Goal: Task Accomplishment & Management: Manage account settings

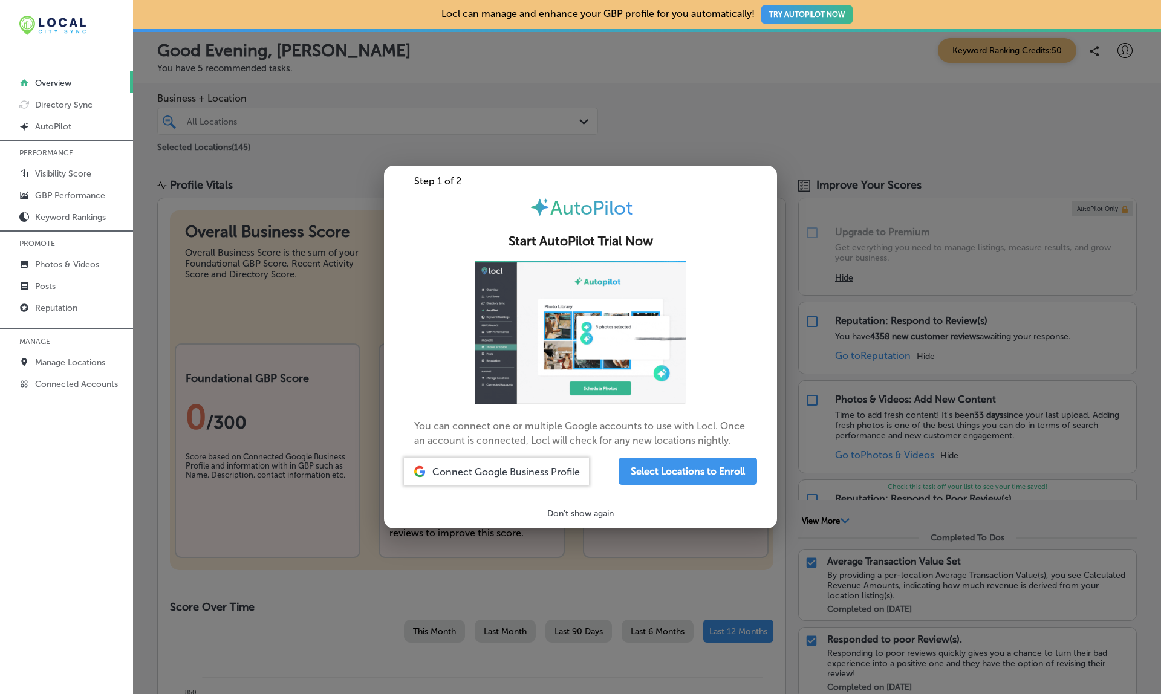
click at [334, 184] on div at bounding box center [580, 347] width 1161 height 694
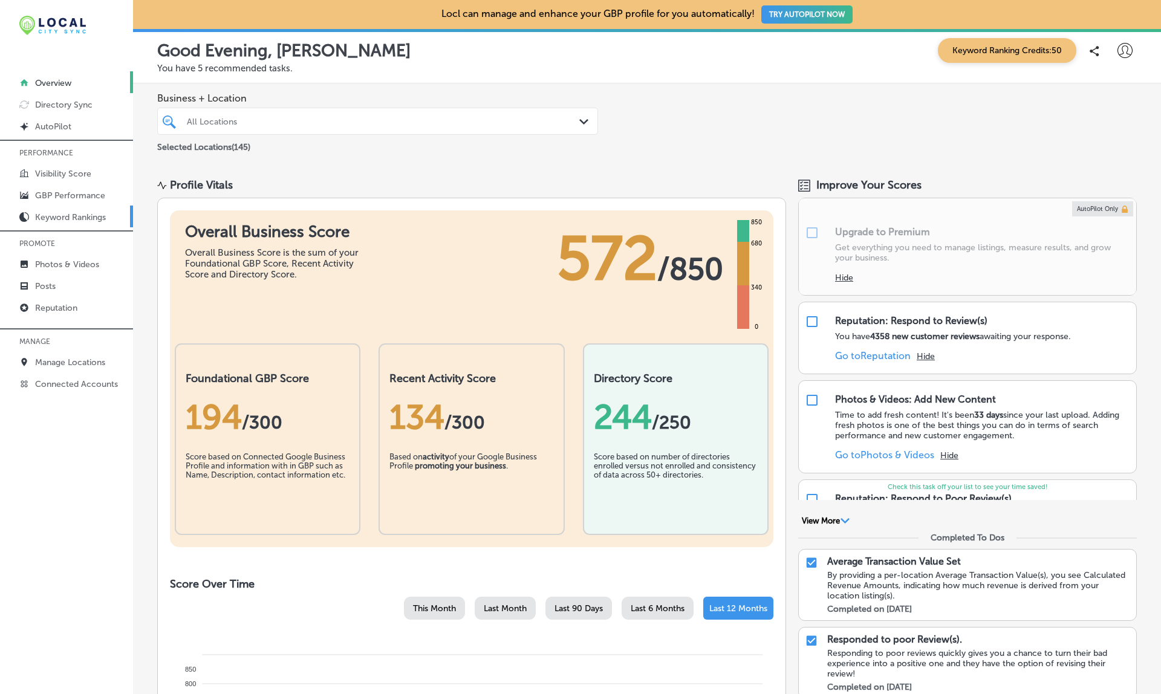
click at [69, 216] on p "Keyword Rankings" at bounding box center [70, 217] width 71 height 10
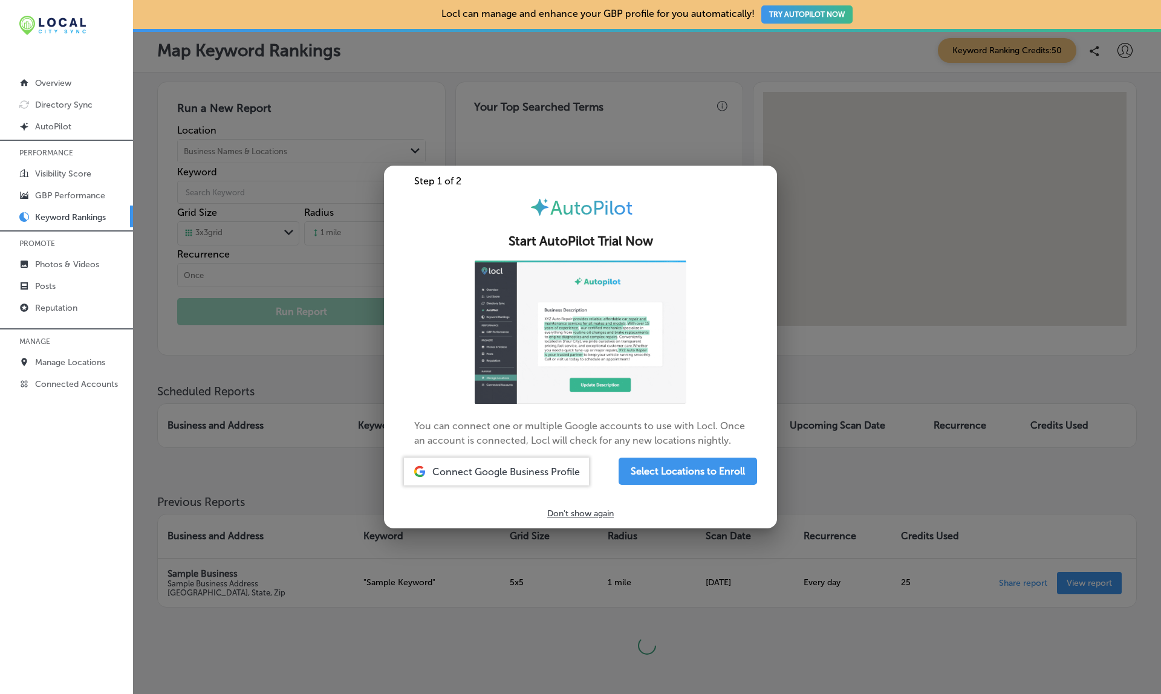
click at [633, 141] on div at bounding box center [580, 347] width 1161 height 694
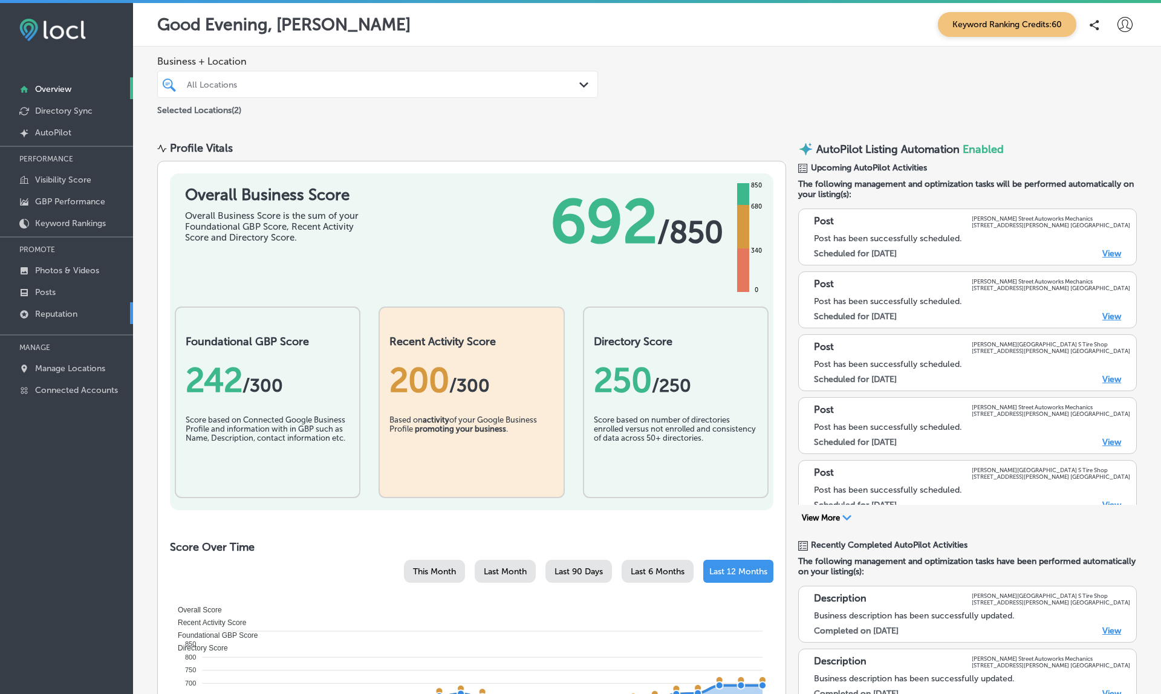
click at [76, 306] on link "Reputation" at bounding box center [66, 313] width 133 height 22
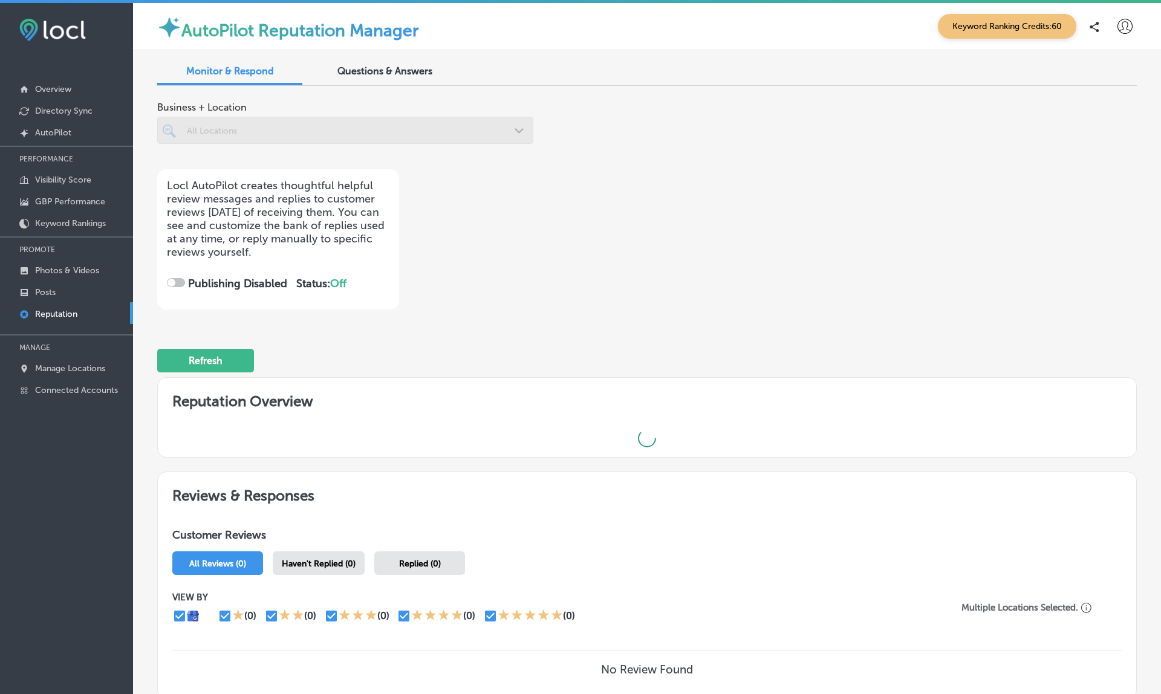
click at [63, 313] on p "Reputation" at bounding box center [56, 314] width 42 height 10
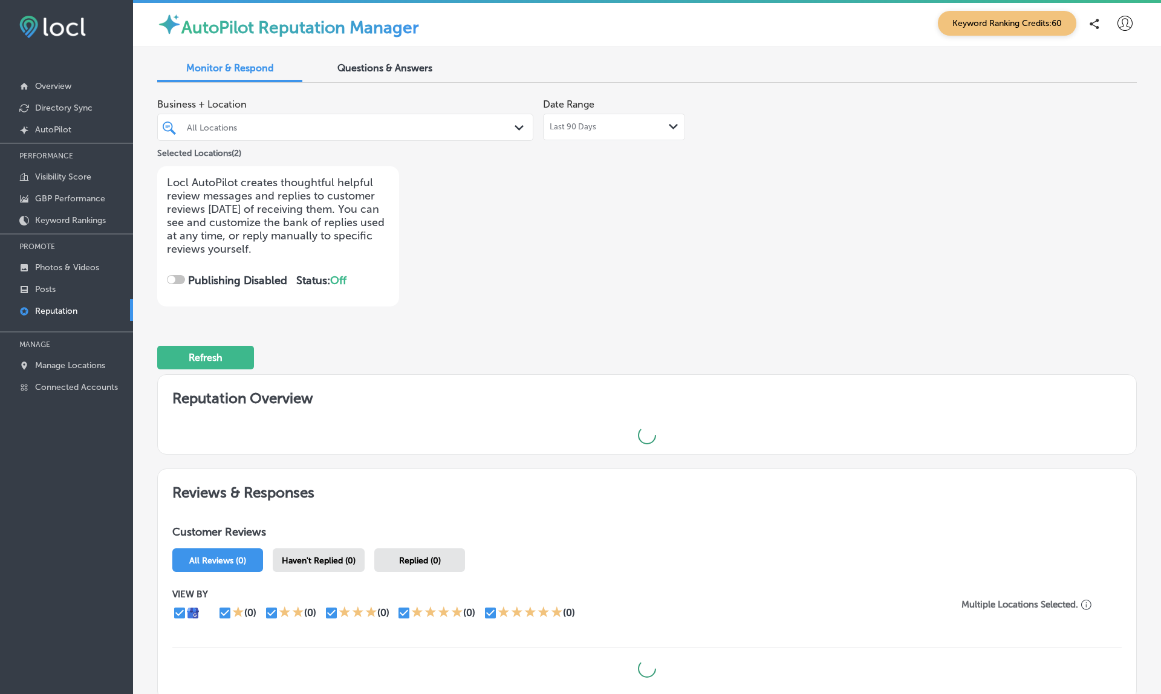
scroll to position [3, 0]
checkbox input "true"
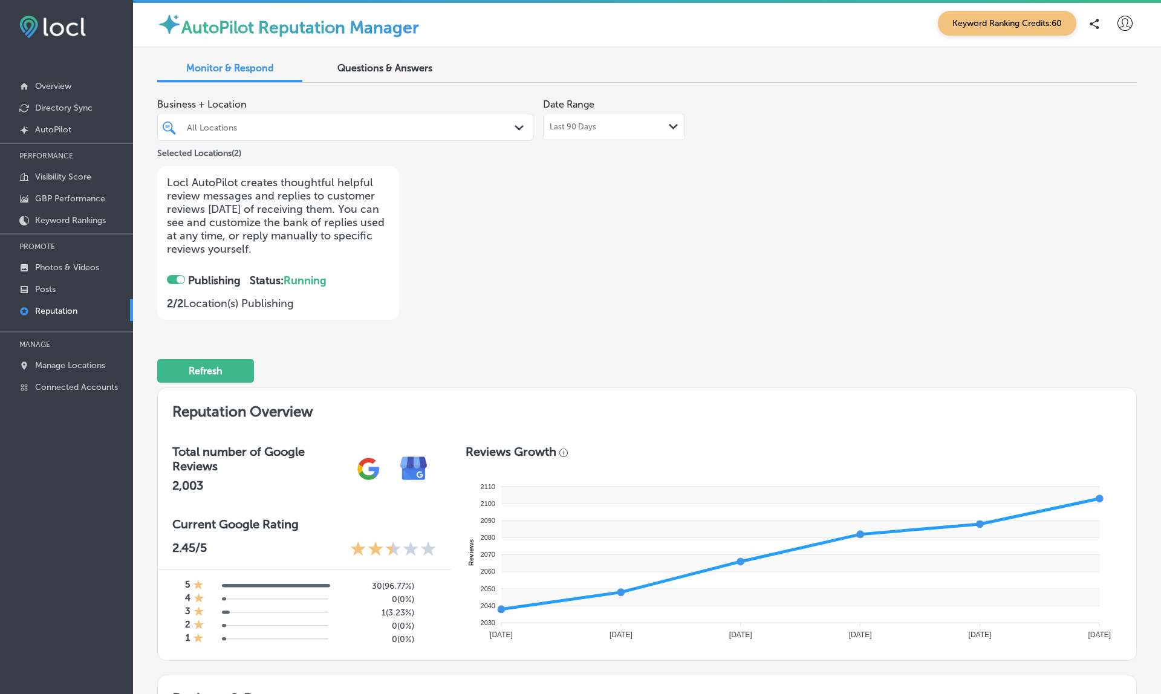
scroll to position [0, 0]
click at [70, 367] on p "Manage Locations" at bounding box center [70, 365] width 70 height 10
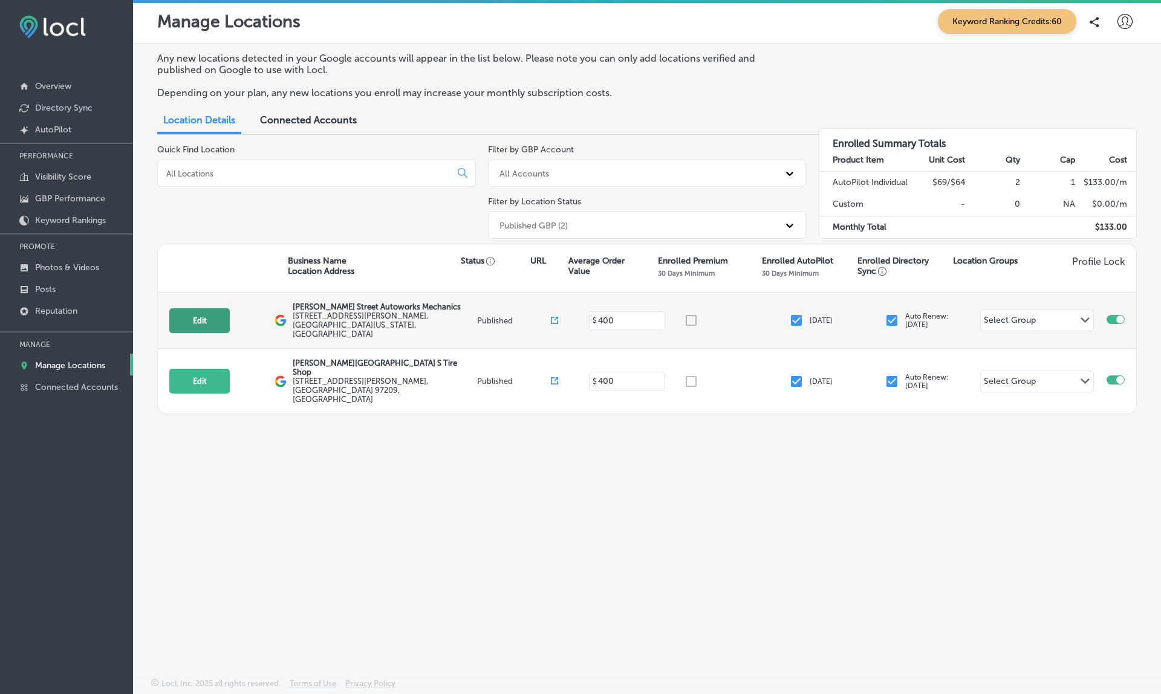
click at [181, 309] on button "Edit" at bounding box center [199, 320] width 60 height 25
select select "US"
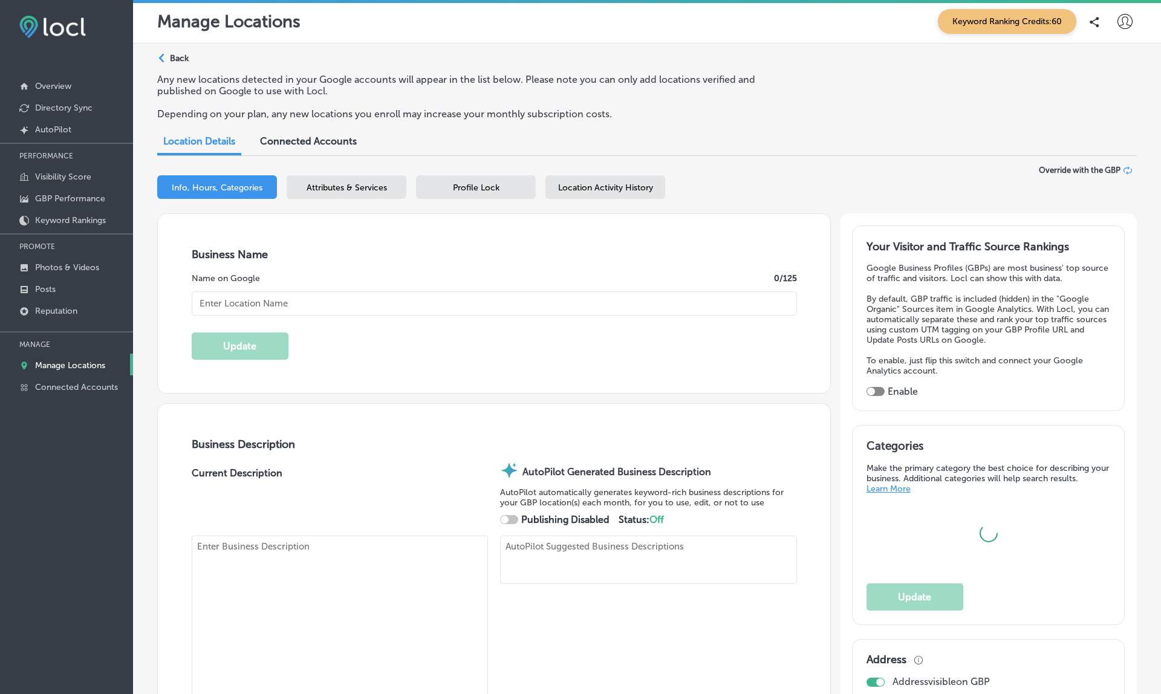
type input "Everett Street Autoworks Mechanics"
type textarea "Everett Street Autoworks Mechanics stands out for precision, integrity, and a c…"
checkbox input "true"
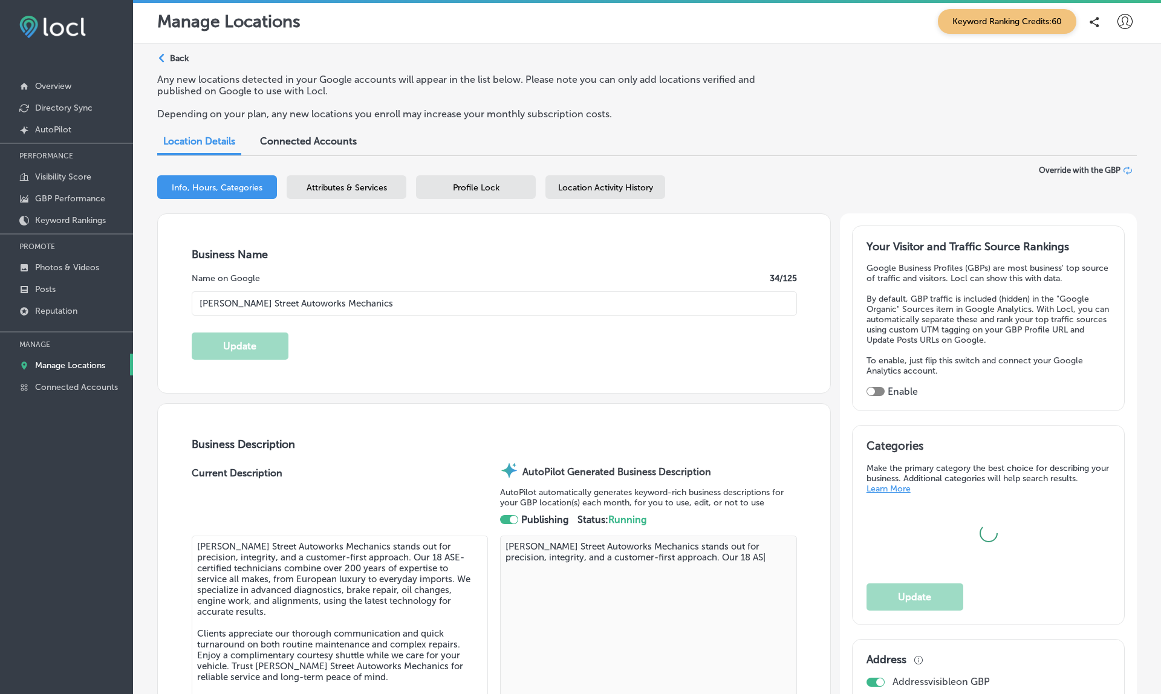
type textarea "Everett Street Autoworks Mechanics stands out for precision, integrity, and a c…"
type input "509 Northwest Everett Street"
type input "Portland"
type input "97209"
type input "US"
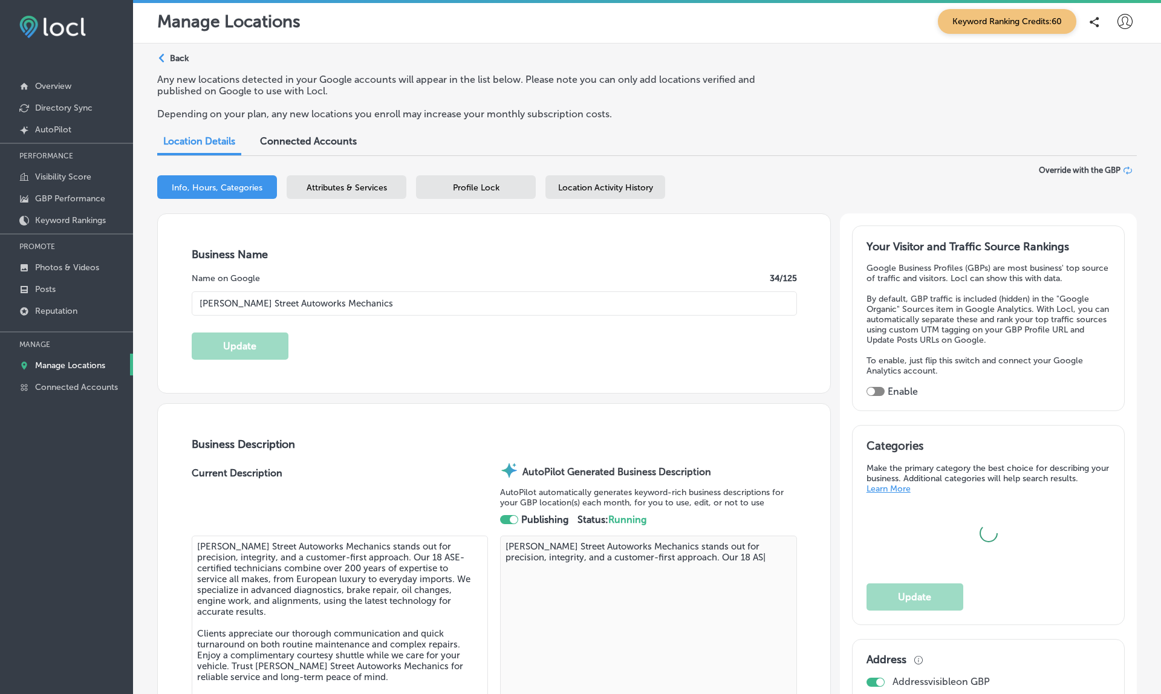
type input "https://www.esautoworks.com/"
type input "+1 503 221 2411"
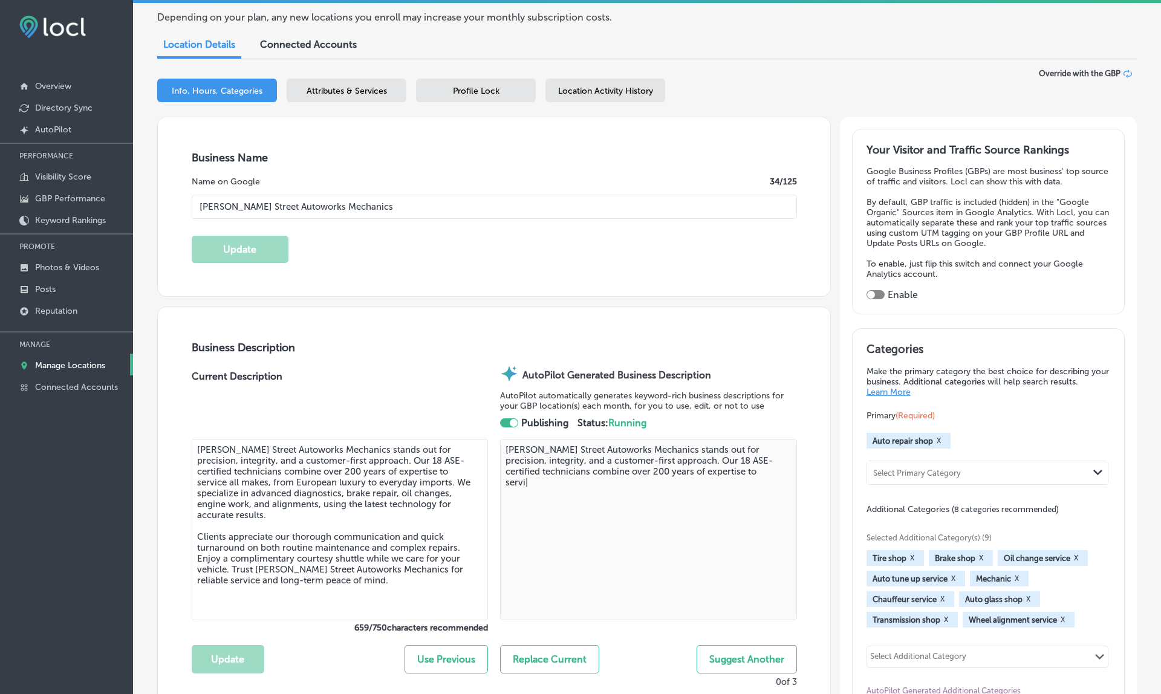
scroll to position [99, 0]
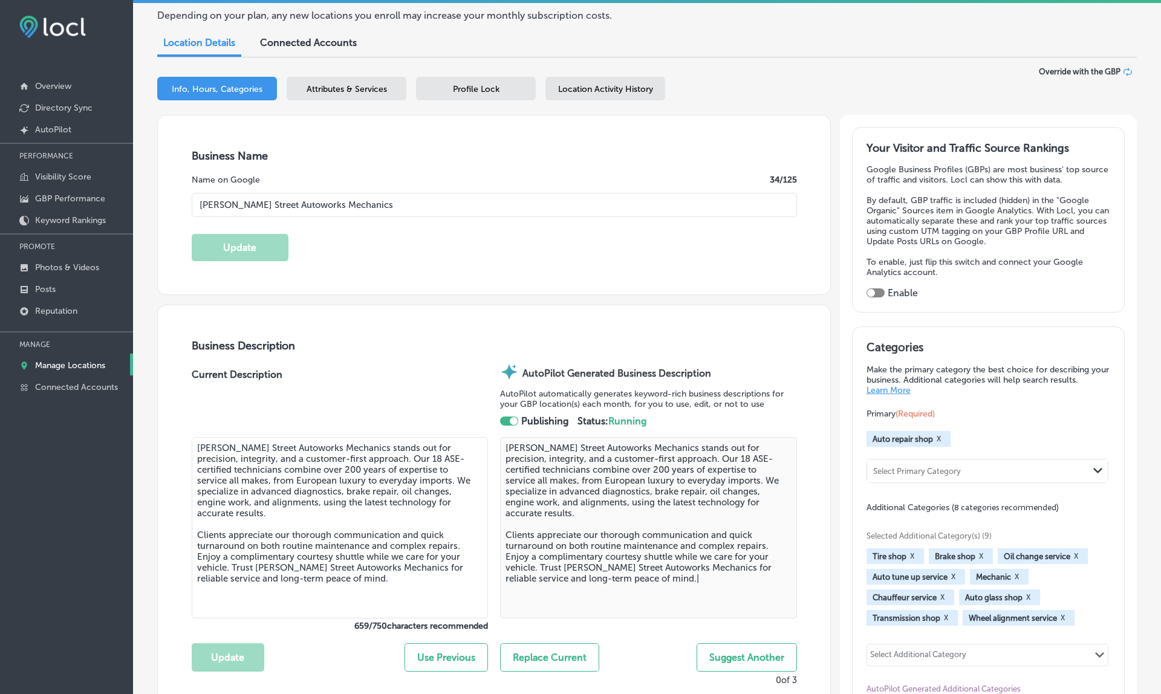
type textarea "Everett Street Autoworks Mechanics stands out for precision, integrity, and a c…"
click at [334, 91] on div "Attributes & Services" at bounding box center [347, 89] width 120 height 24
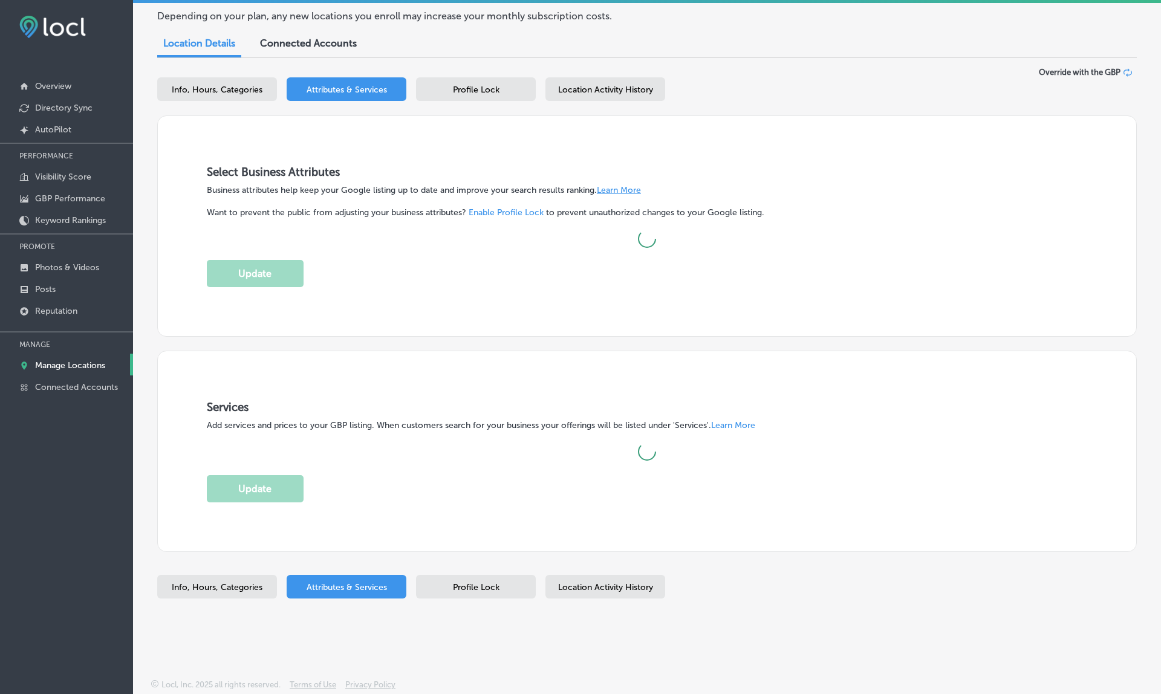
scroll to position [93, 0]
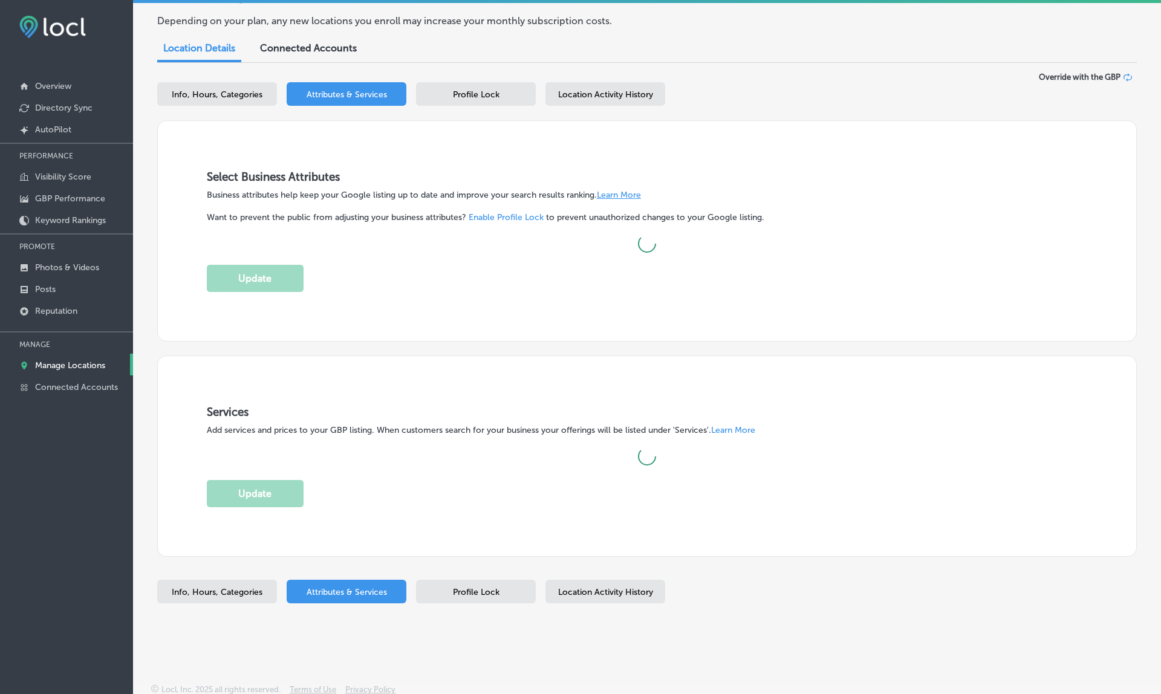
click at [219, 82] on div "Info, Hours, Categories" at bounding box center [217, 94] width 120 height 24
select select "US"
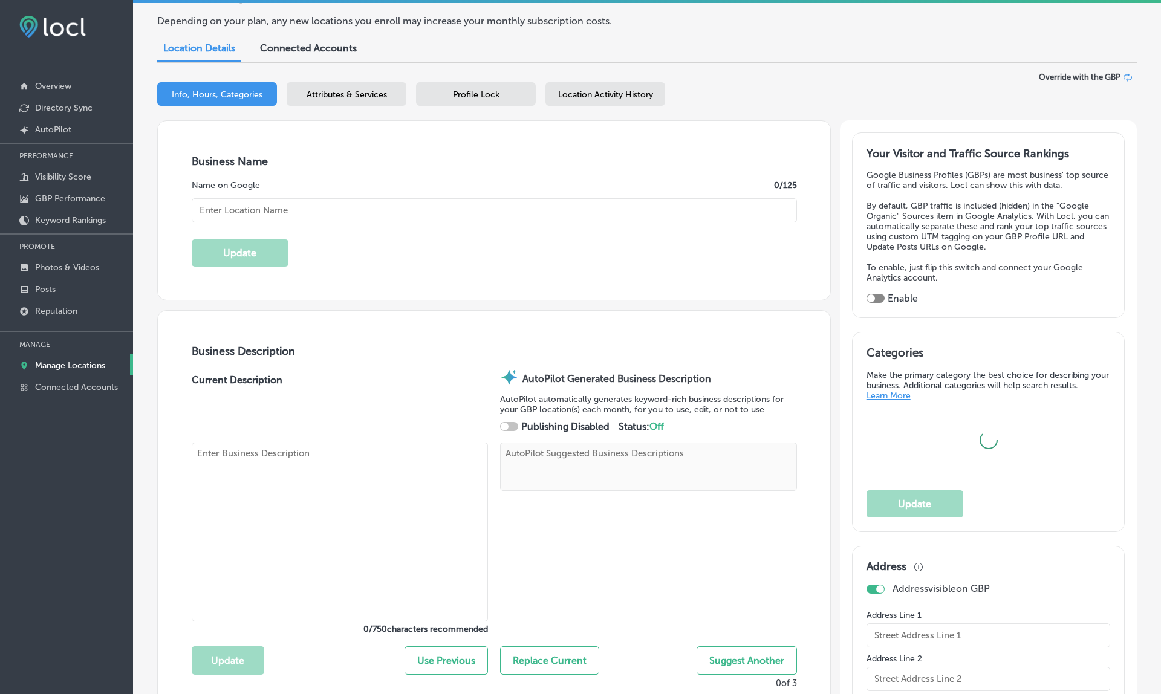
type input "Everett Street Autoworks Mechanics"
type textarea "Everett Street Autoworks Mechanics stands out for precision, integrity, and a c…"
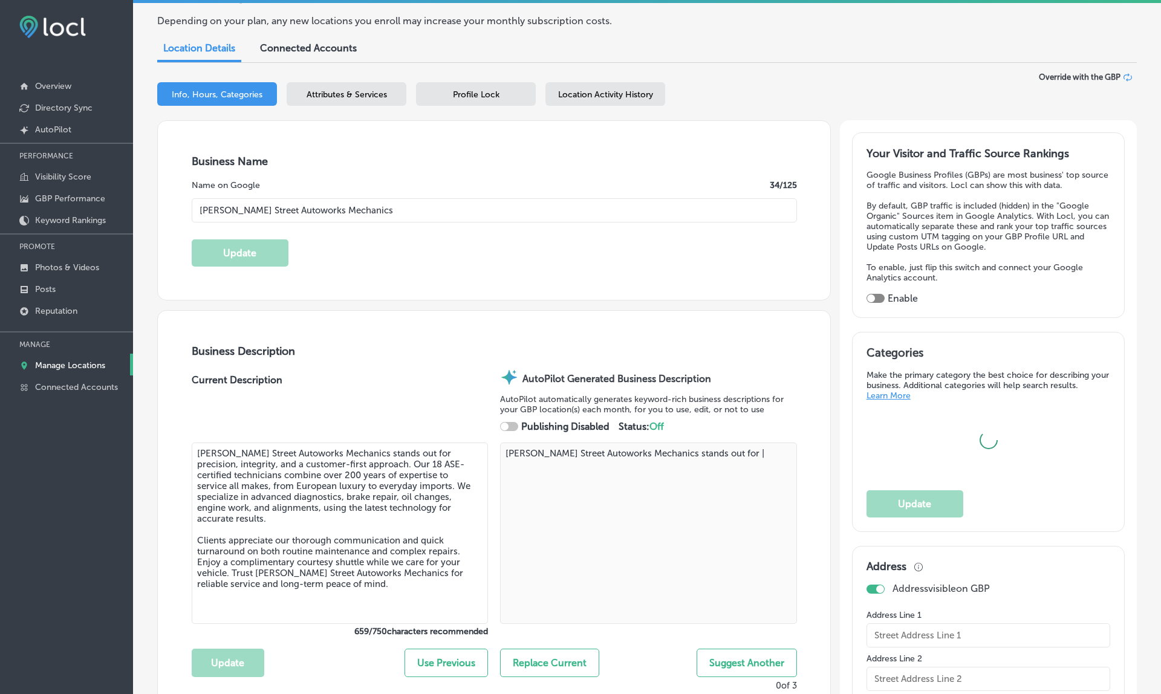
type textarea "Everett Street Autoworks Mechanics stands out for p|"
type input "509 Northwest Everett Street"
type input "Portland"
type input "97209"
type input "US"
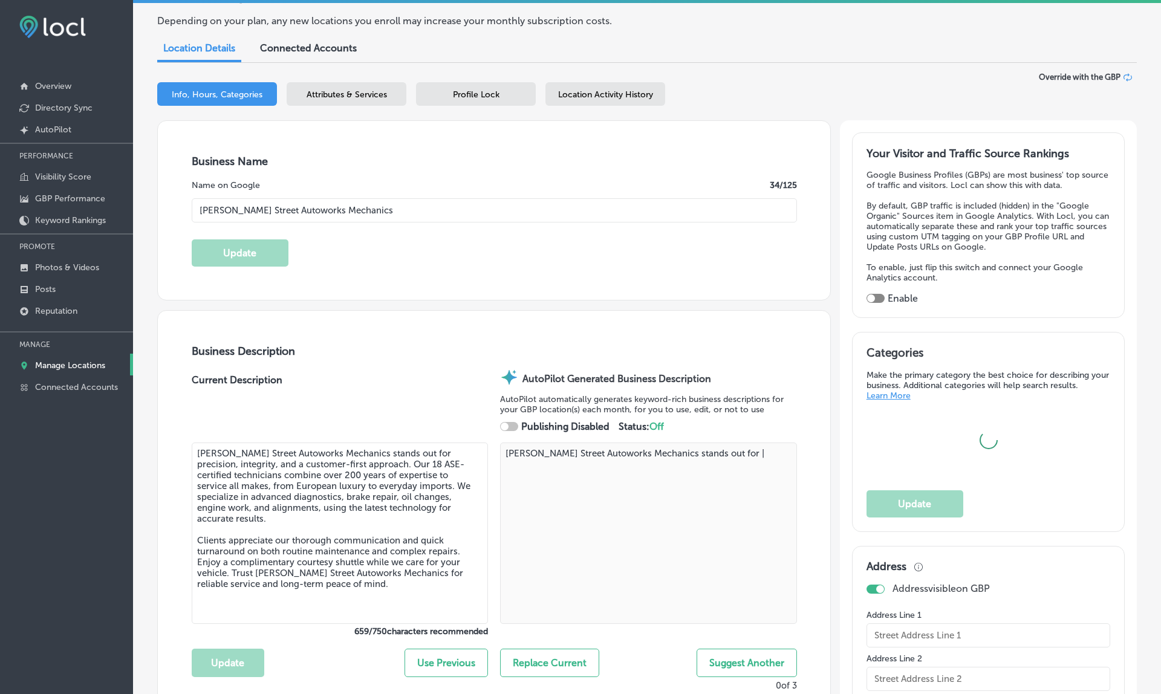
type input "https://www.esautoworks.com/"
type input "+1 503 221 2411"
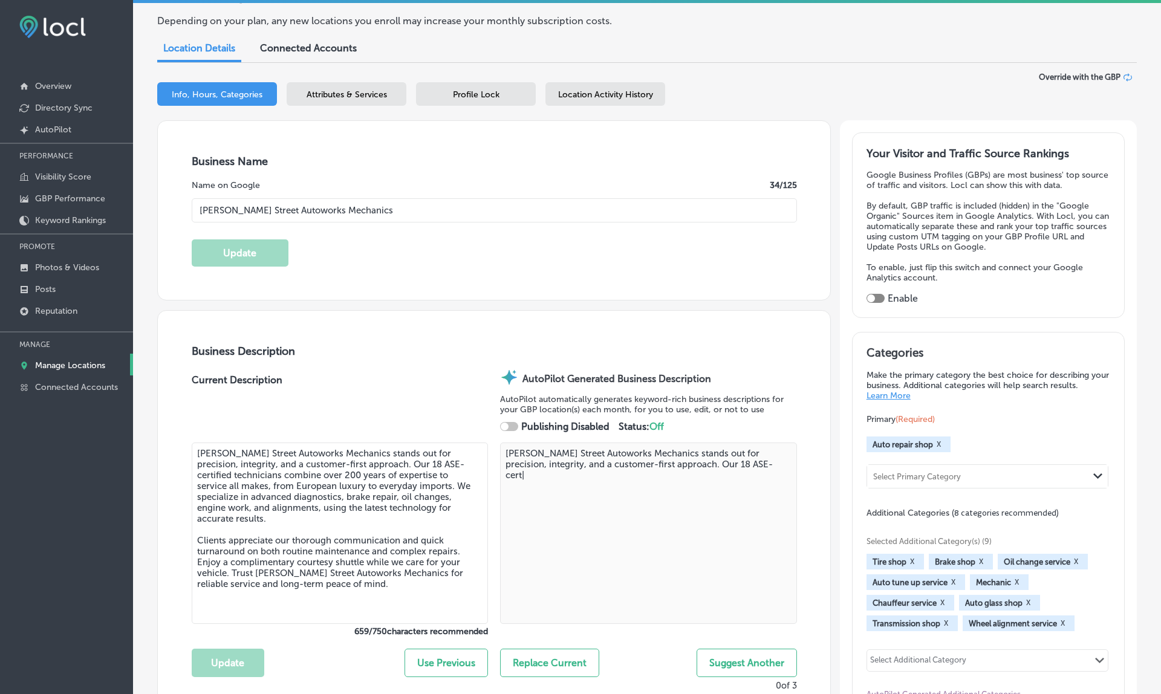
type textarea "Everett Street Autoworks Mechanics stands out for precision, integrity, and a c…"
checkbox input "true"
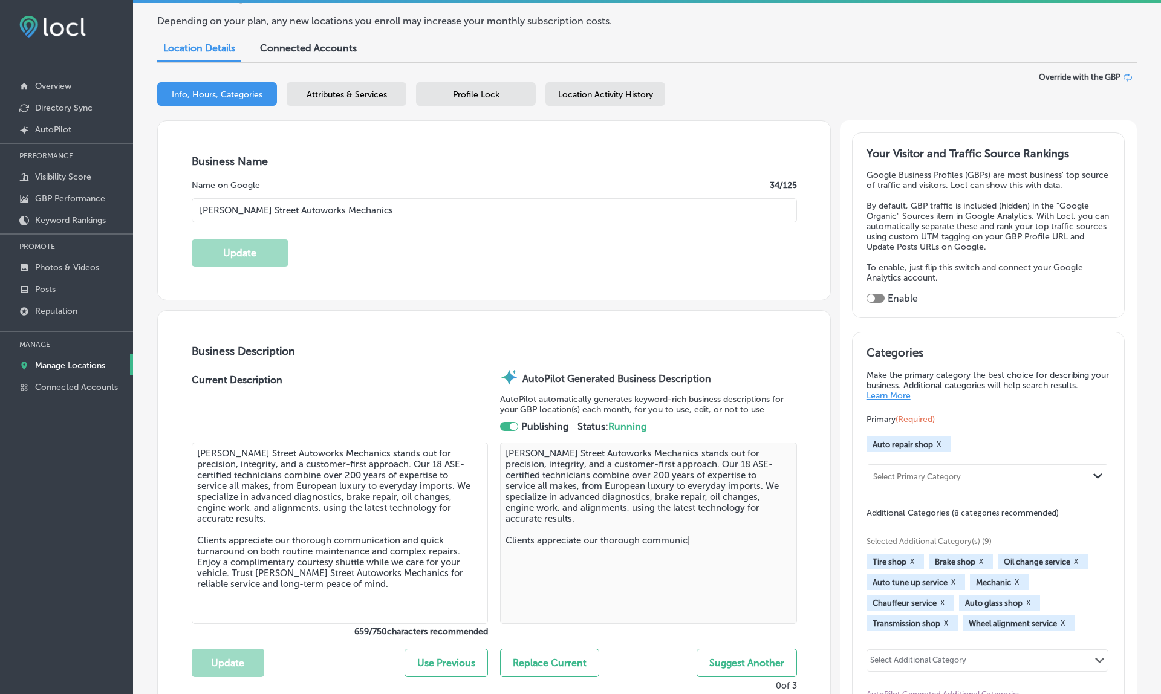
type textarea "Everett Street Autoworks Mechanics stands out for precision, integrity, and a c…"
